Goal: Transaction & Acquisition: Purchase product/service

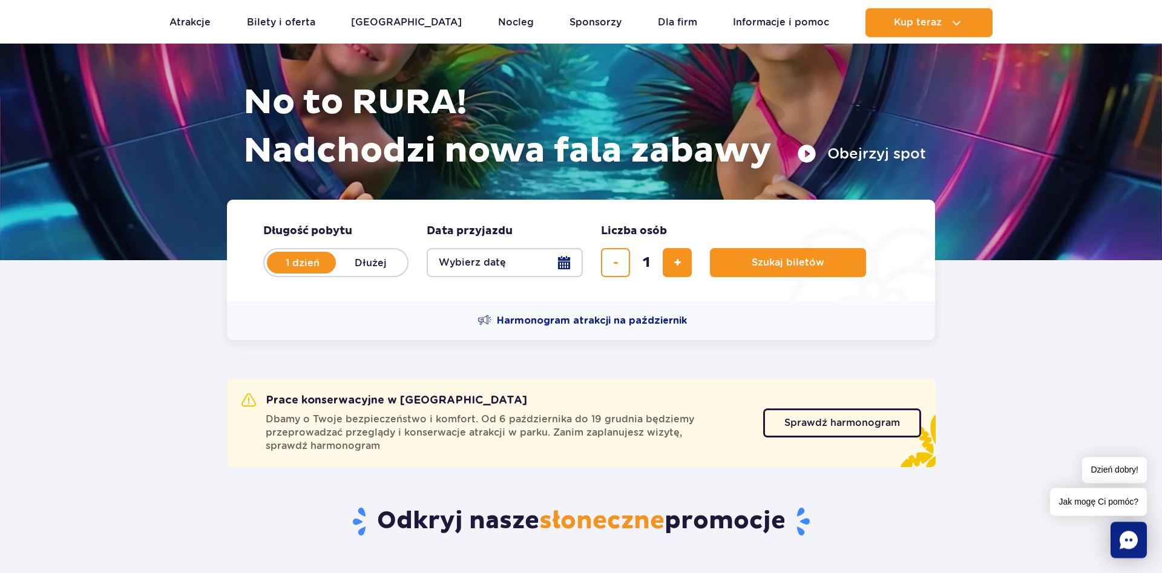
scroll to position [123, 0]
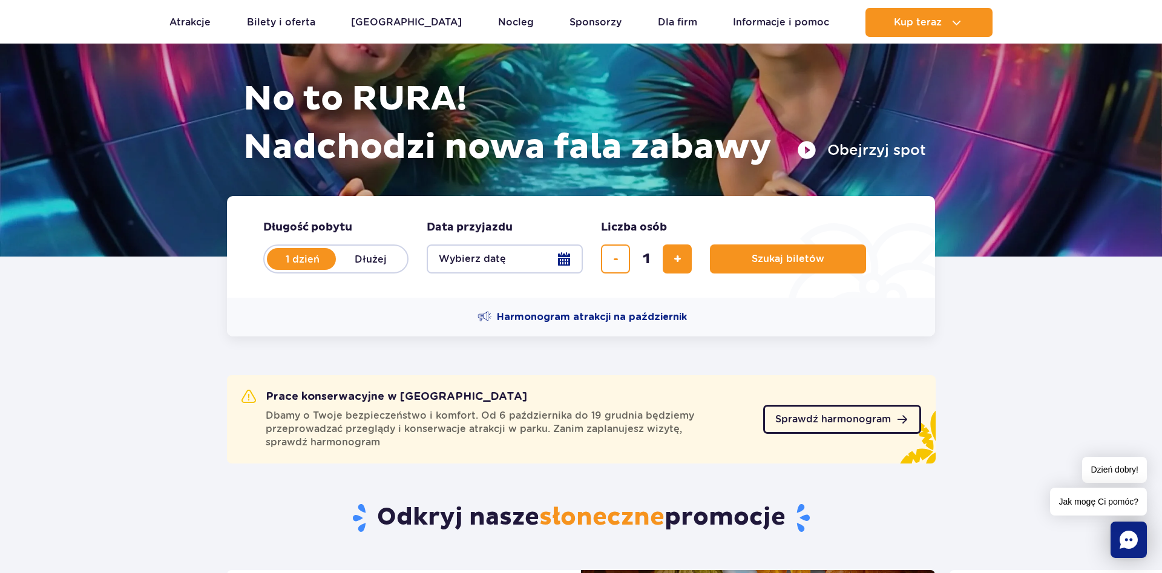
click at [819, 416] on span "Sprawdź harmonogram" at bounding box center [833, 420] width 116 height 10
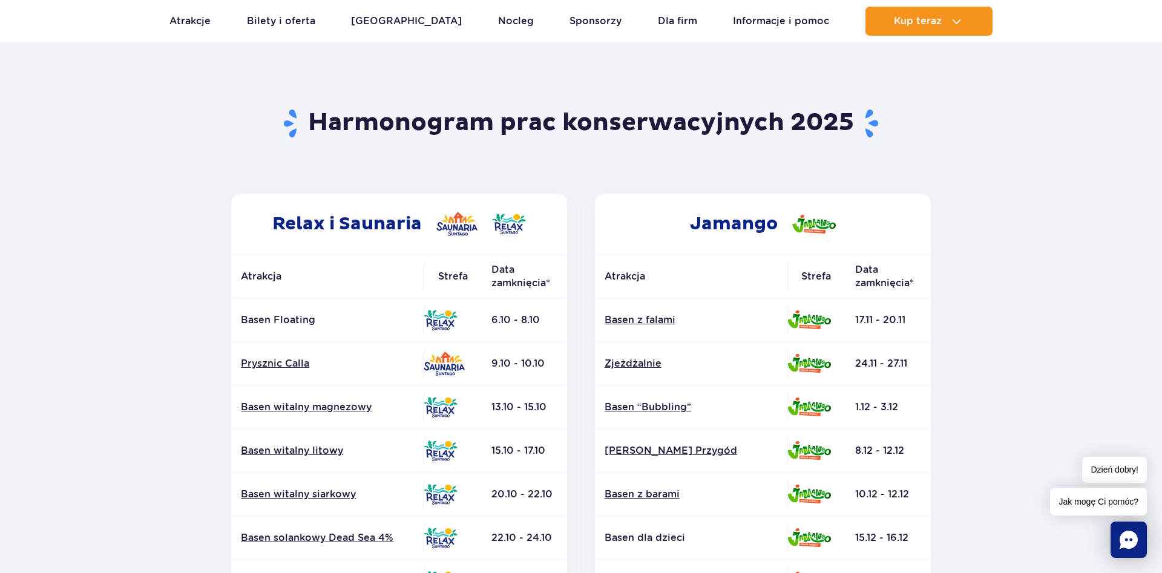
scroll to position [123, 0]
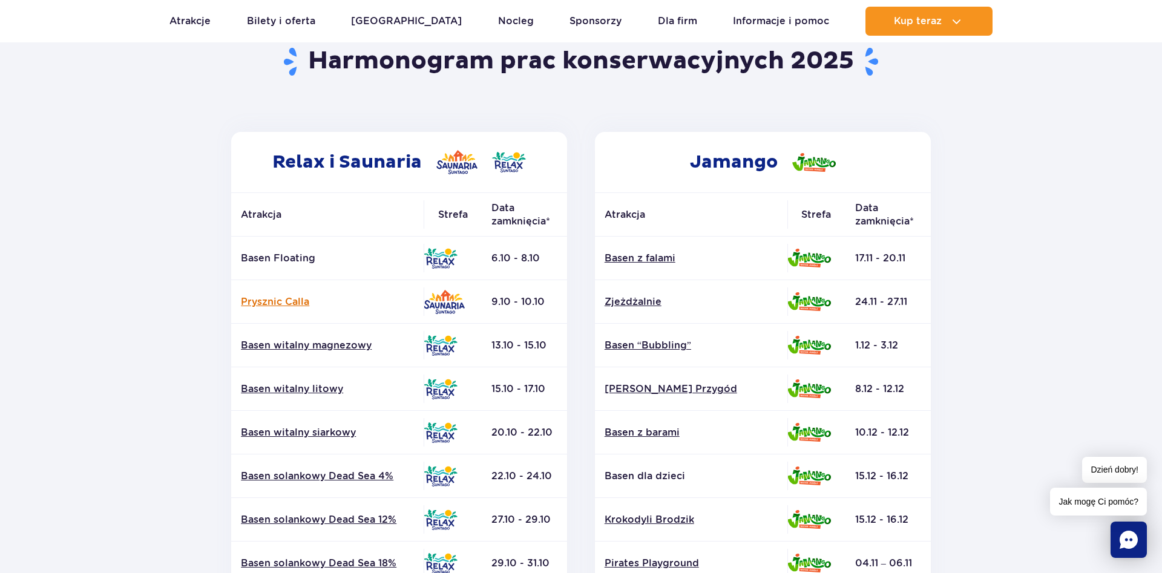
click at [273, 298] on link "Prysznic Calla" at bounding box center [327, 301] width 173 height 13
click at [438, 255] on img at bounding box center [441, 258] width 34 height 21
click at [299, 345] on link "Basen witalny magnezowy" at bounding box center [327, 345] width 173 height 13
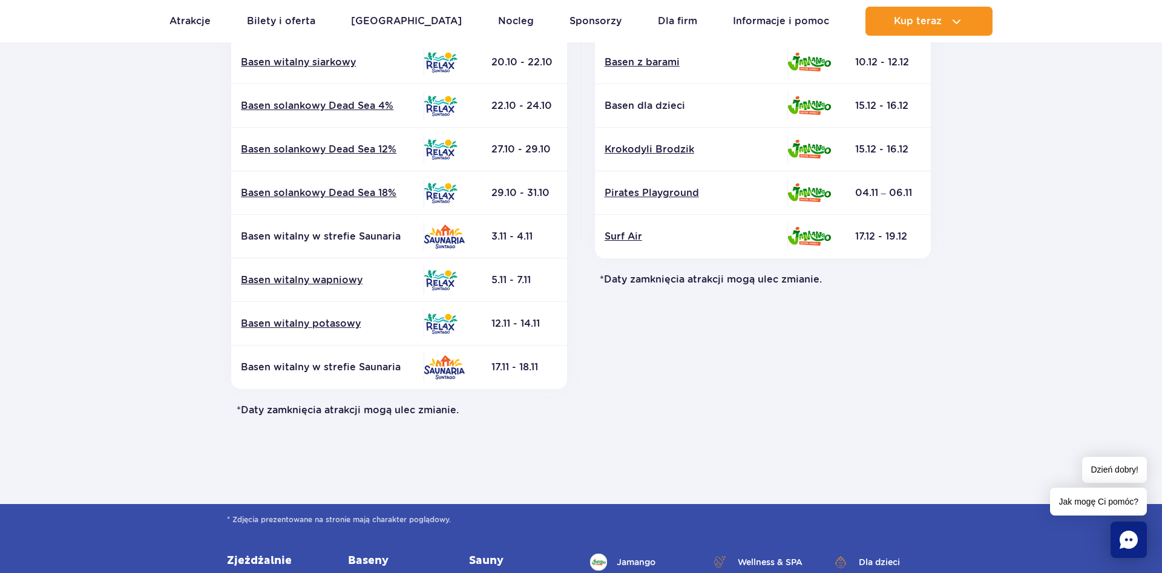
scroll to position [185, 0]
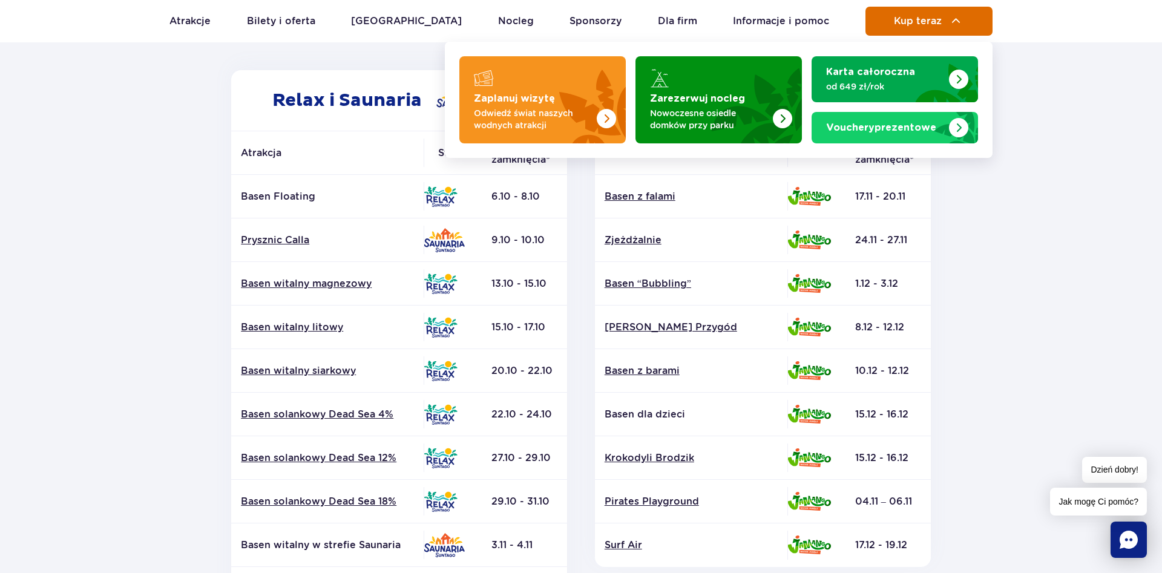
click at [908, 19] on span "Kup teraz" at bounding box center [918, 21] width 48 height 11
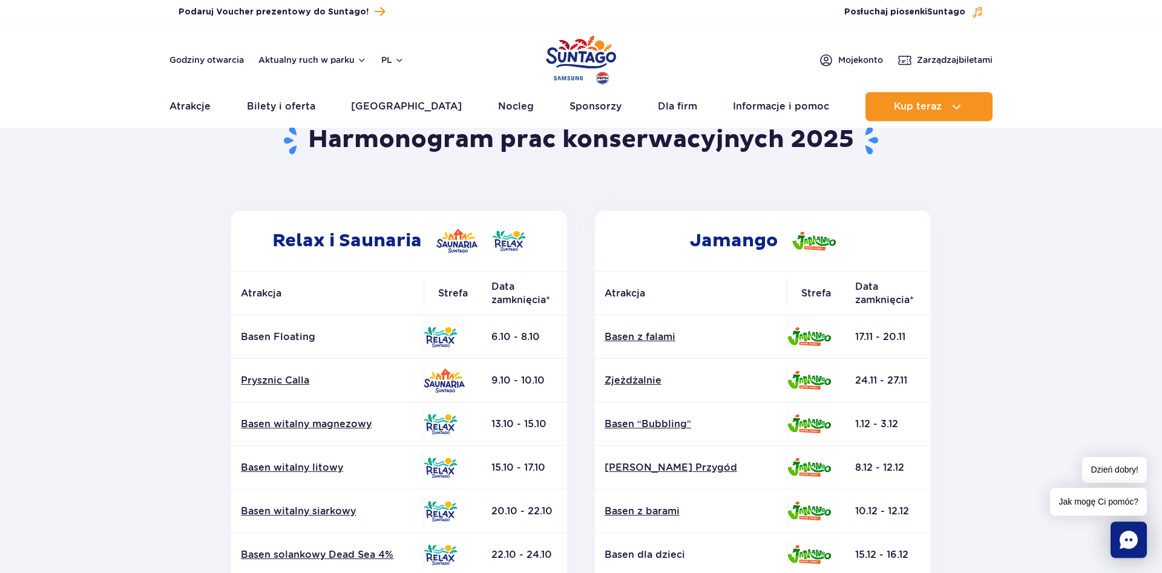
scroll to position [0, 0]
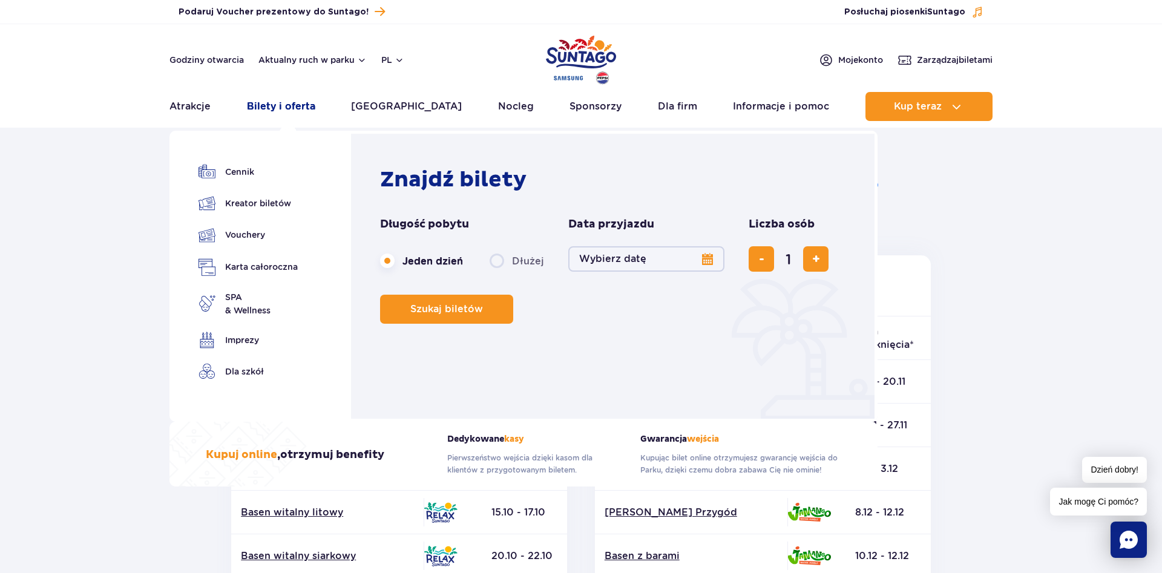
click at [300, 111] on link "Bilety i oferta" at bounding box center [281, 106] width 68 height 29
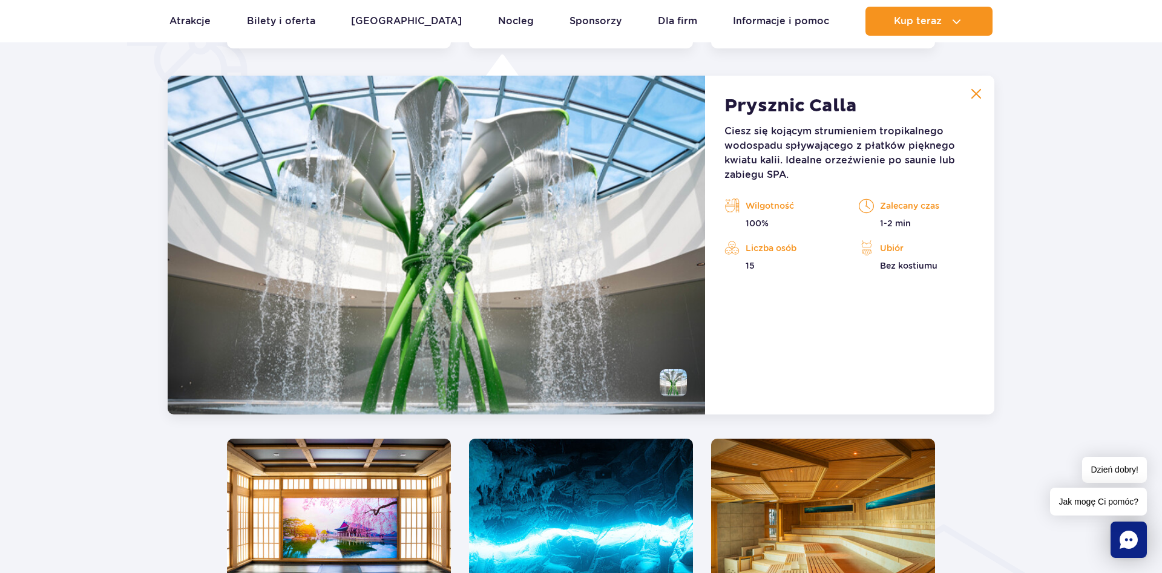
scroll to position [1014, 0]
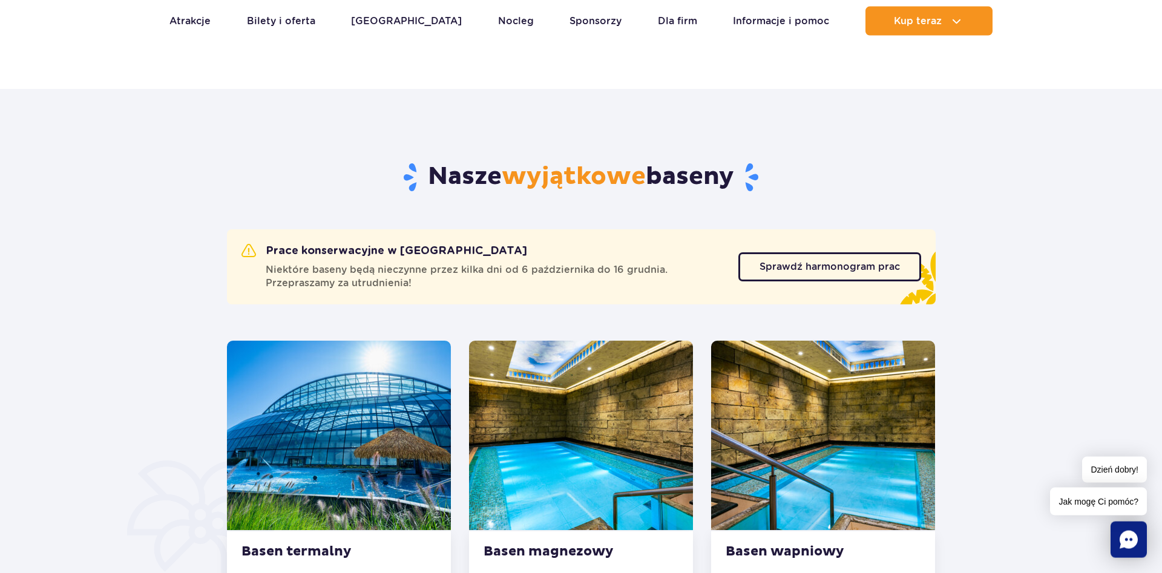
scroll to position [497, 0]
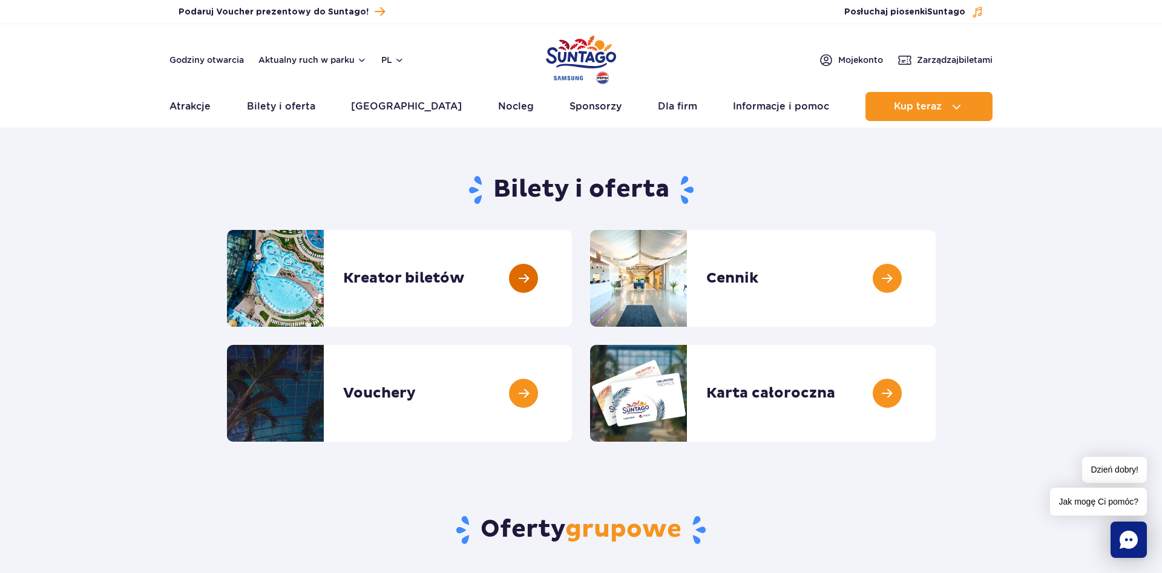
click at [572, 278] on link at bounding box center [572, 278] width 0 height 97
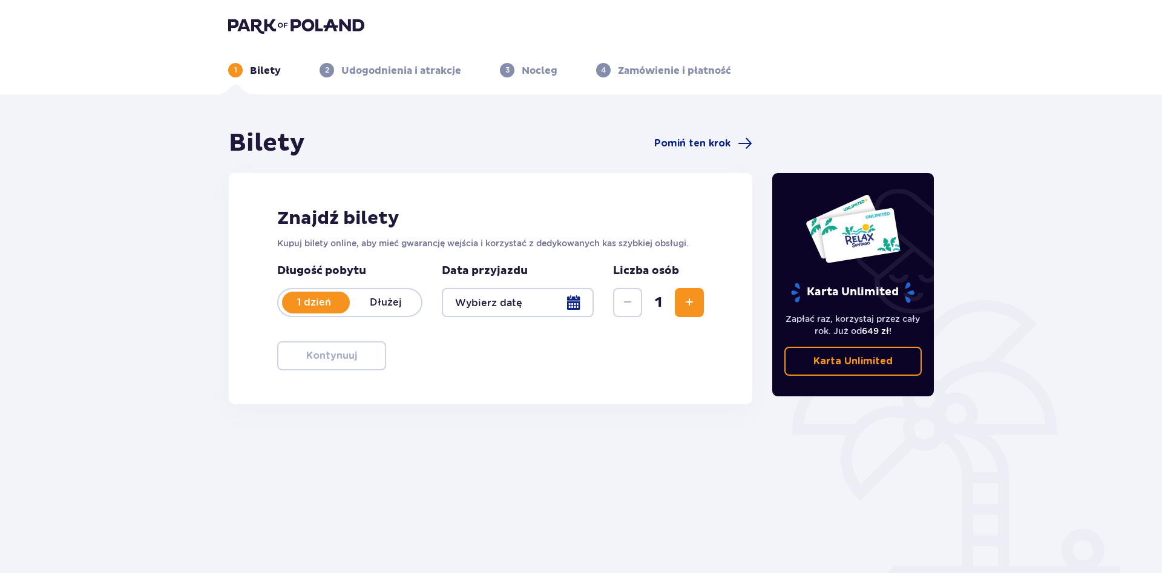
click at [577, 302] on div at bounding box center [518, 302] width 152 height 29
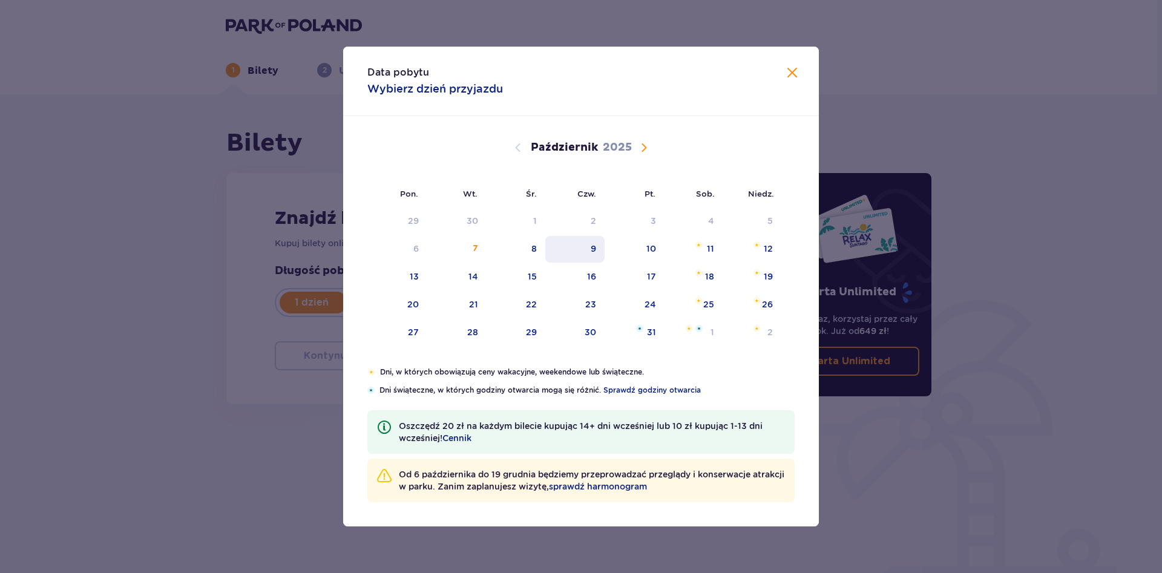
click at [602, 254] on div "9" at bounding box center [575, 249] width 60 height 27
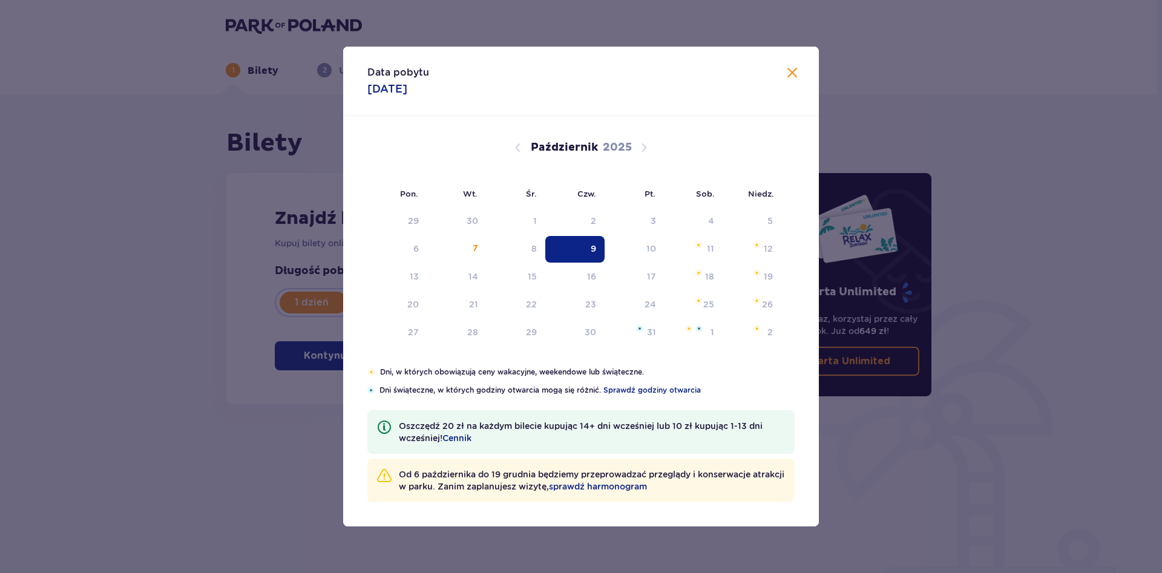
type input "[DATE]"
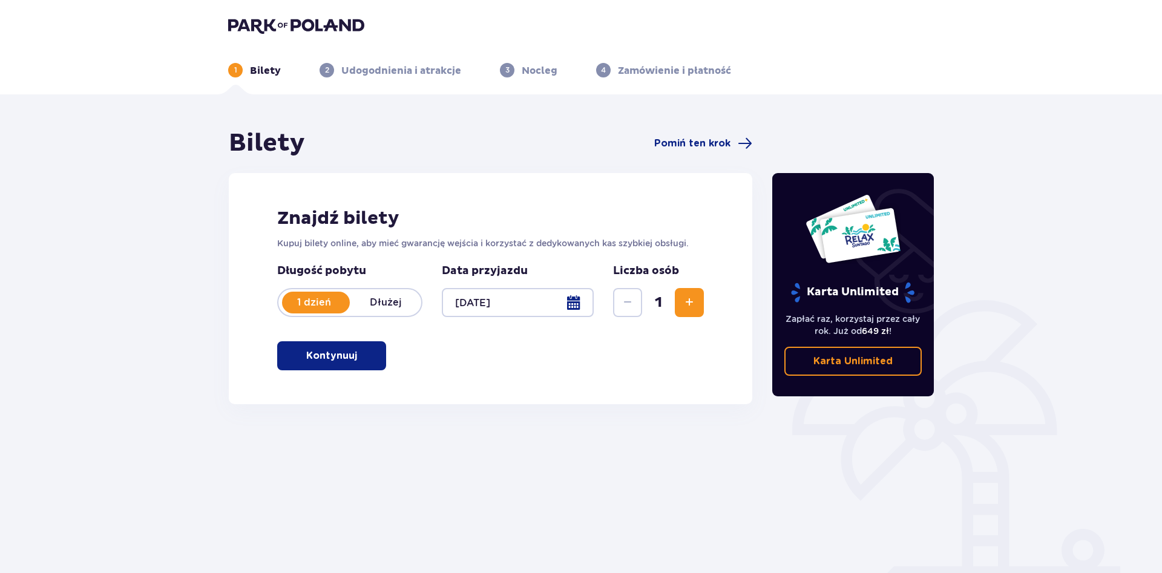
click at [688, 301] on span "Zwiększ" at bounding box center [689, 302] width 15 height 15
click at [625, 301] on span "Zmniejsz" at bounding box center [627, 302] width 15 height 15
click at [311, 361] on p "Kontynuuj" at bounding box center [331, 355] width 51 height 13
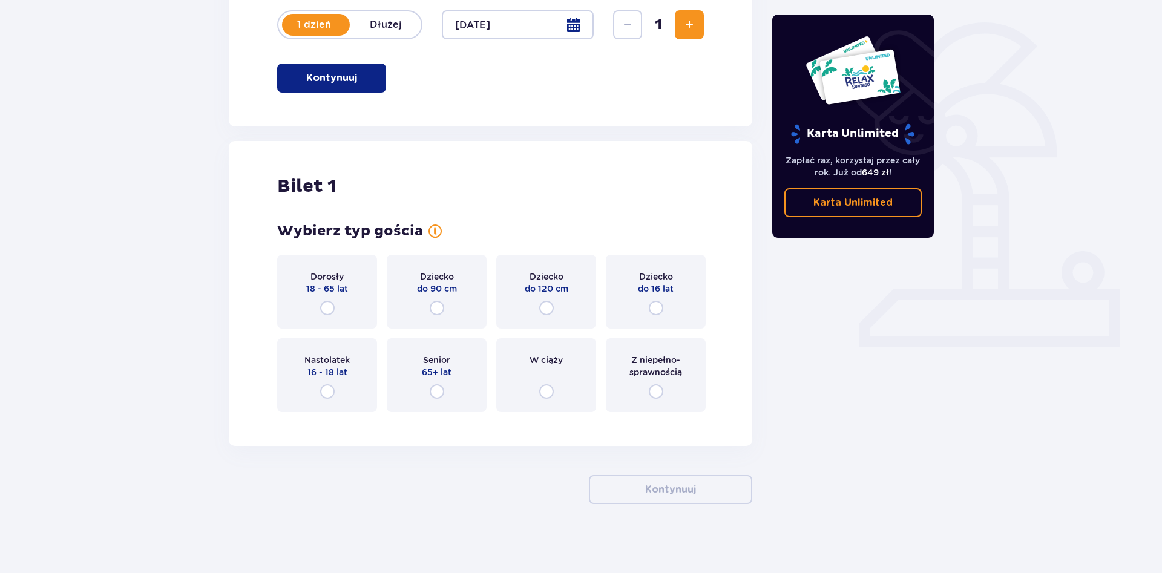
scroll to position [281, 0]
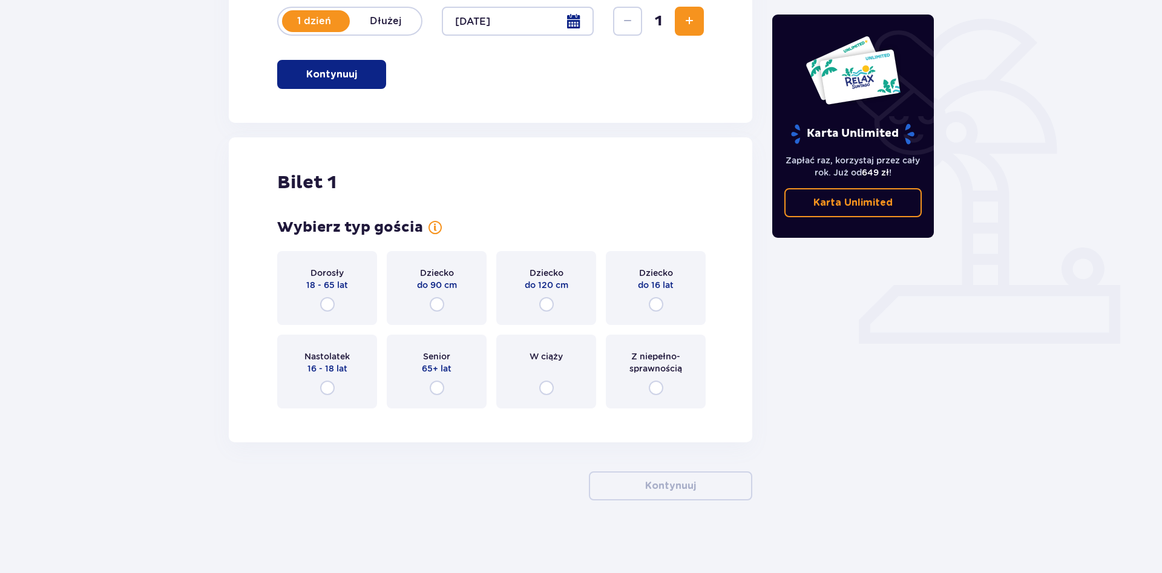
click at [683, 364] on span "Z niepełno­sprawnością" at bounding box center [656, 362] width 78 height 24
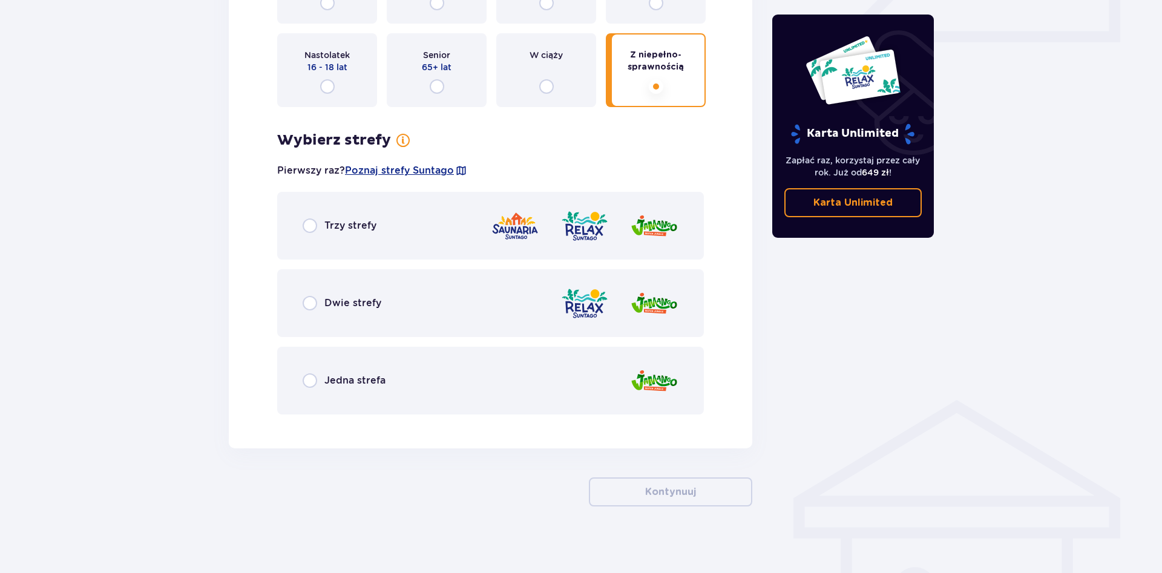
scroll to position [589, 0]
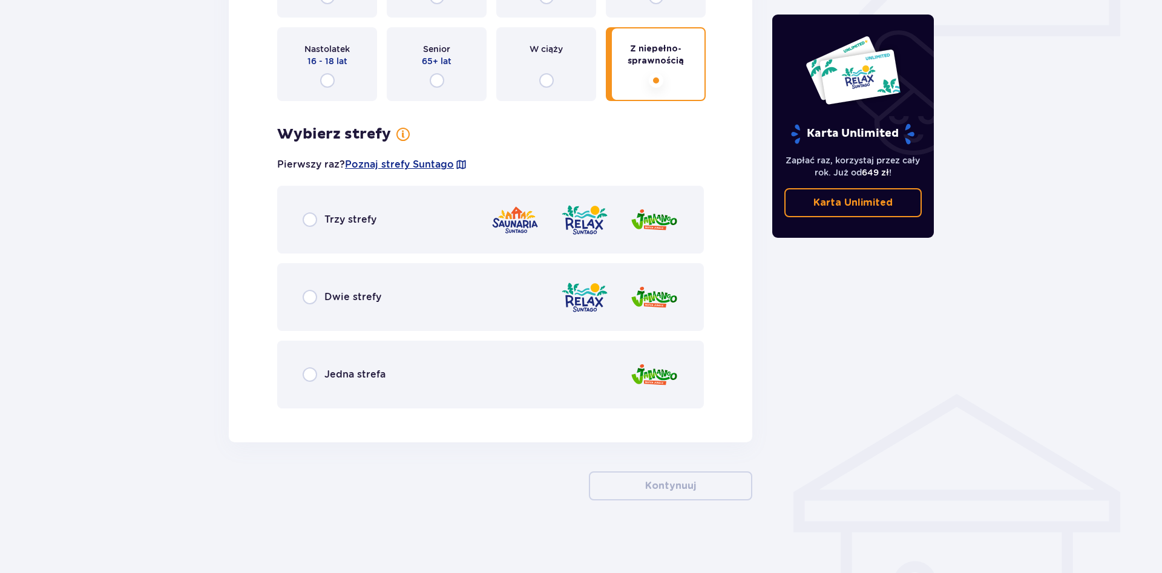
click at [360, 215] on span "Trzy strefy" at bounding box center [350, 219] width 52 height 13
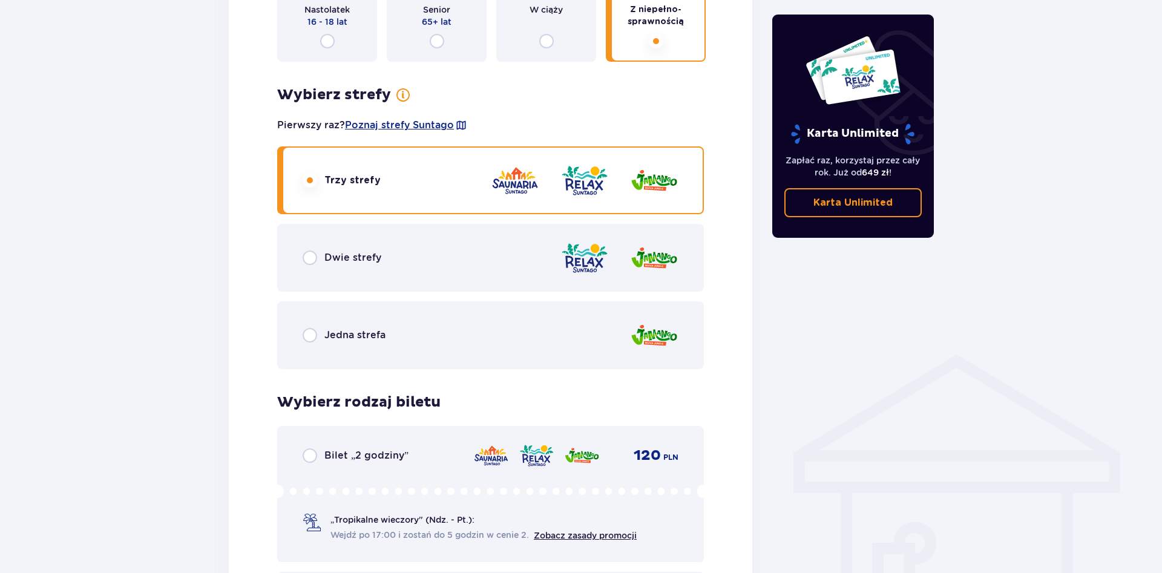
scroll to position [443, 0]
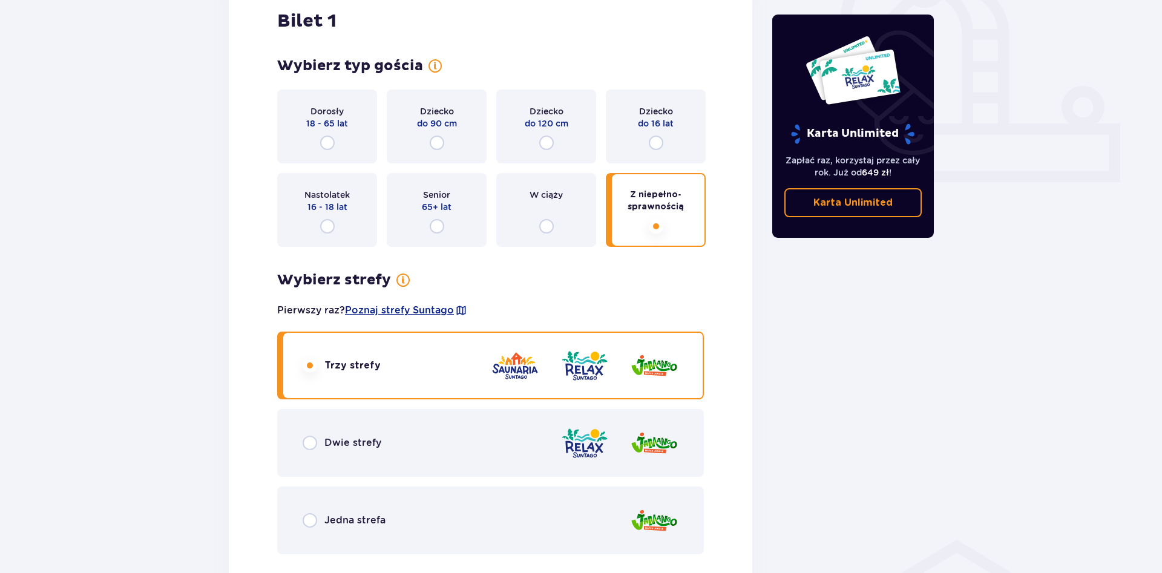
click at [367, 140] on div "Dorosły 18 - 65 lat" at bounding box center [327, 127] width 100 height 74
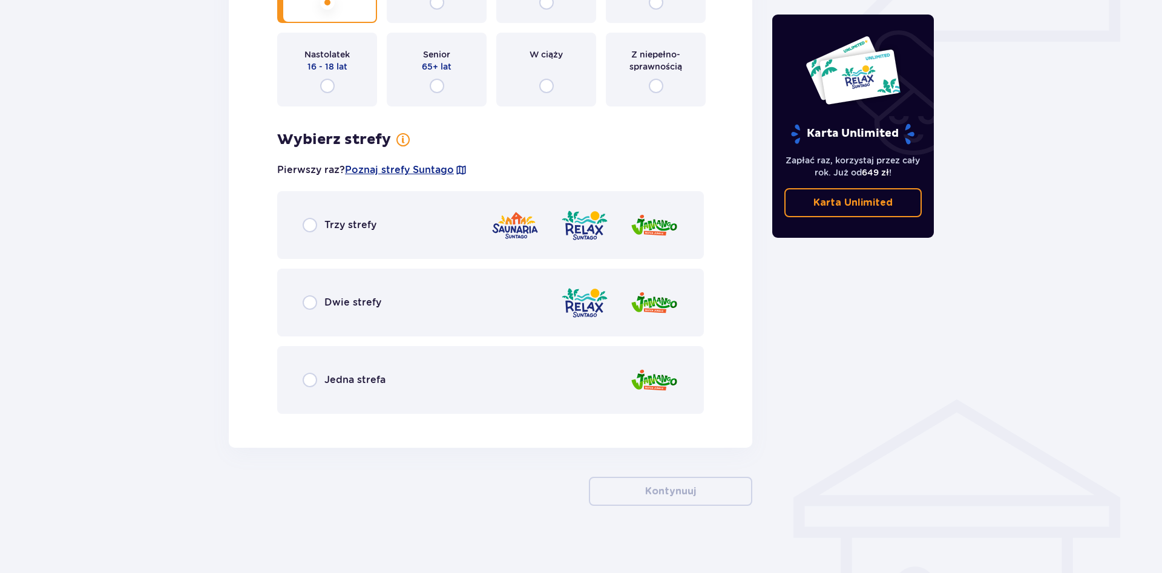
scroll to position [589, 0]
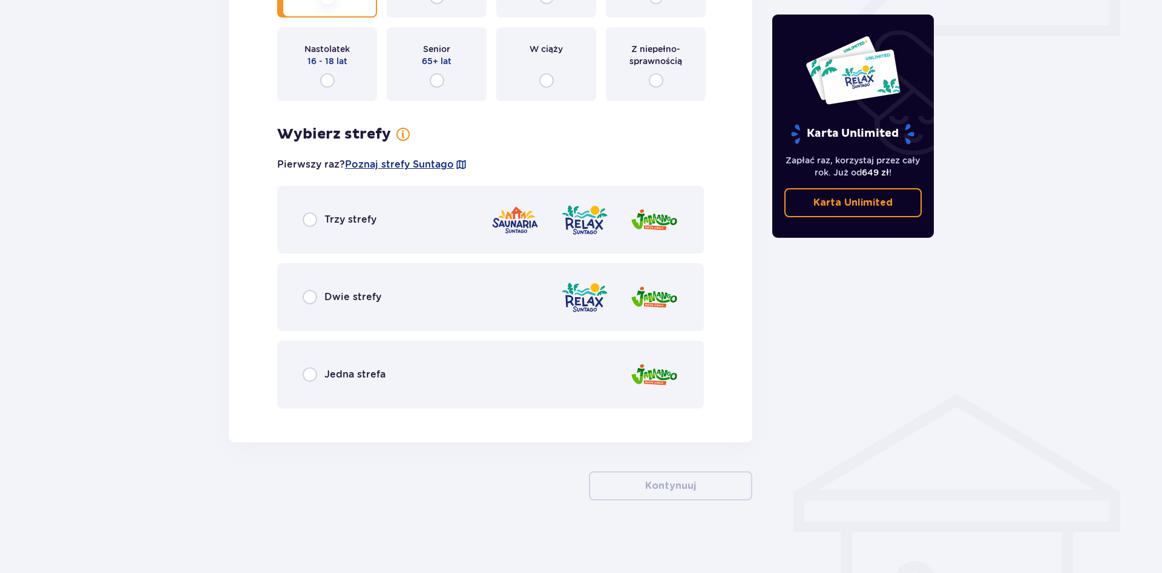
click at [381, 235] on div "Trzy strefy" at bounding box center [490, 220] width 427 height 68
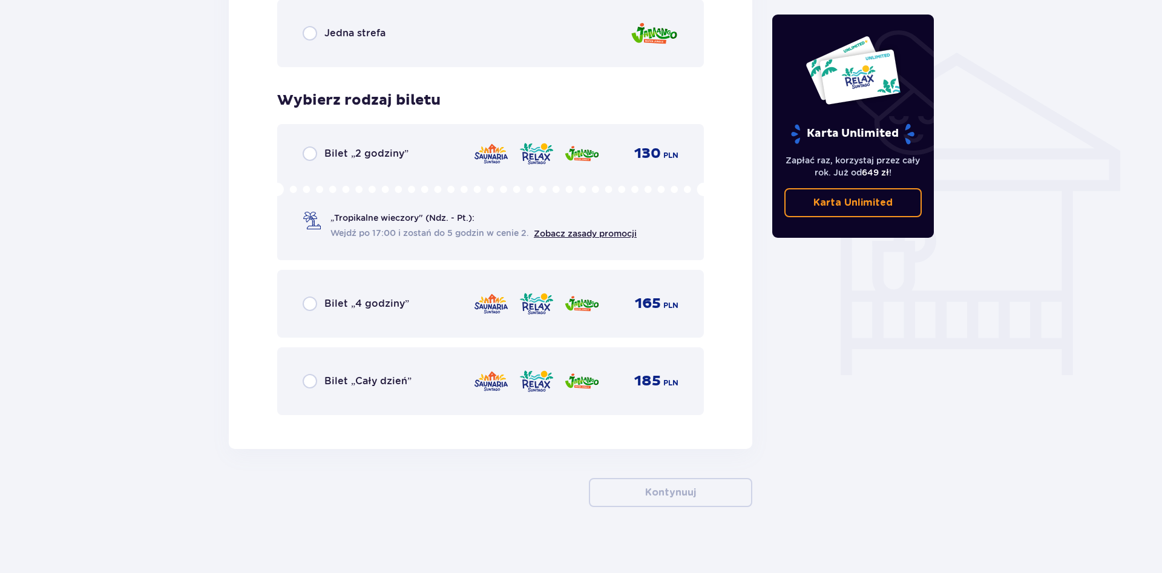
scroll to position [937, 0]
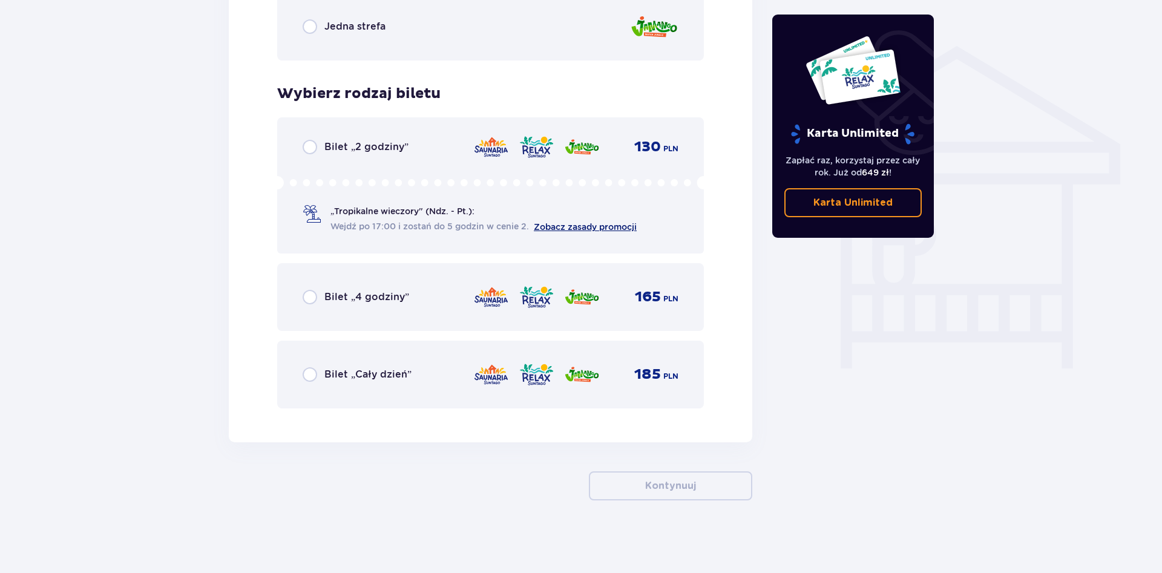
click at [568, 225] on link "Zobacz zasady promocji" at bounding box center [585, 227] width 103 height 10
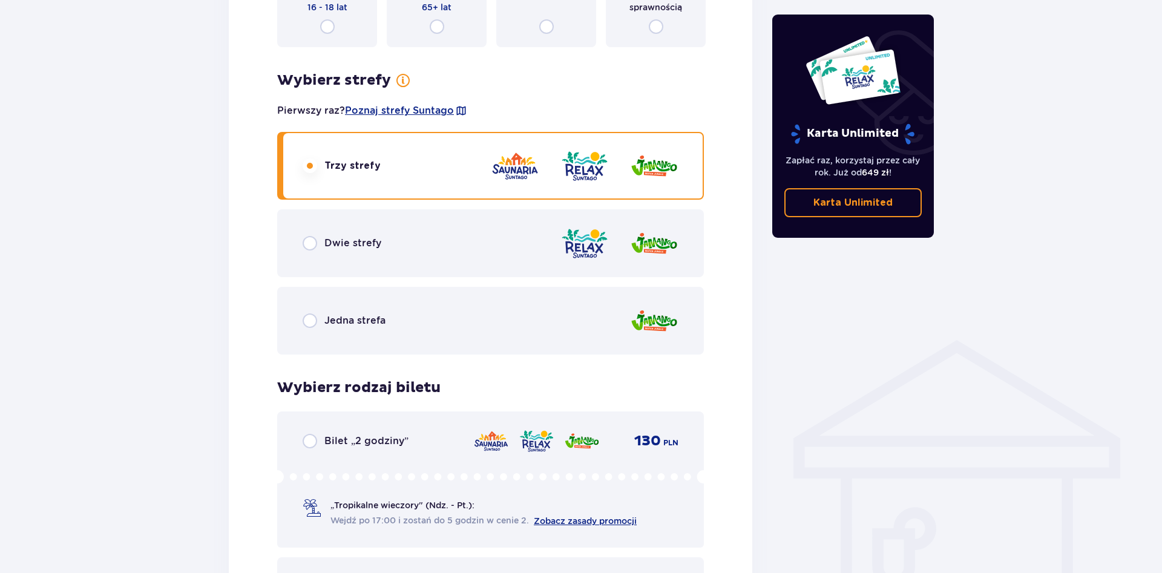
scroll to position [628, 0]
